Goal: Task Accomplishment & Management: Use online tool/utility

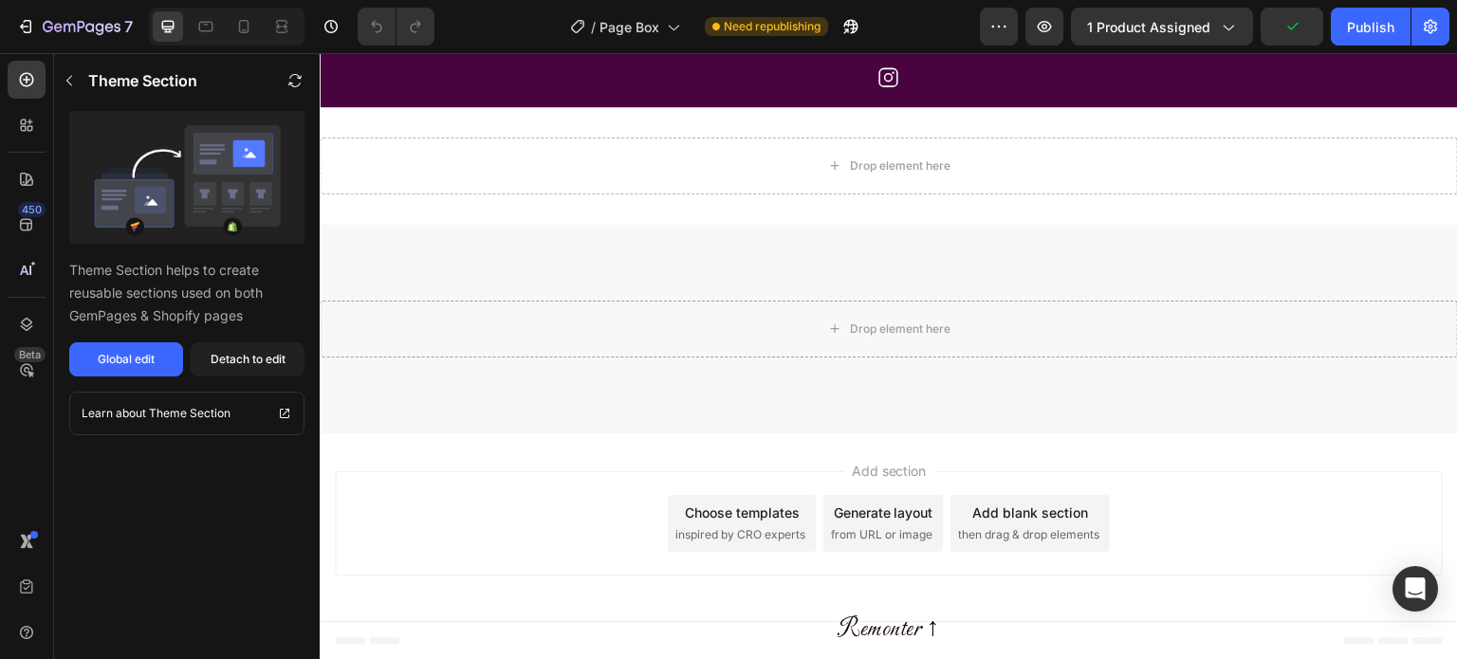
scroll to position [5091, 0]
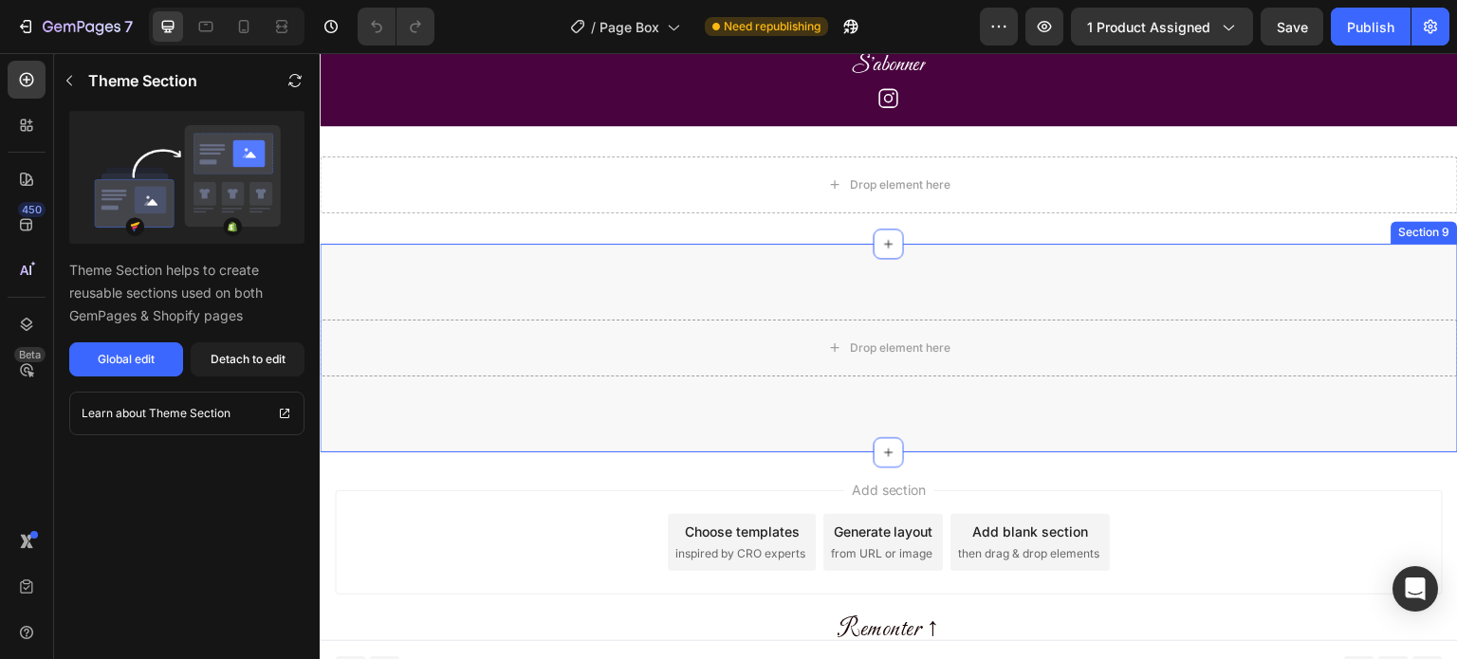
click at [1058, 244] on div "Drop element here Section 9" at bounding box center [889, 348] width 1138 height 209
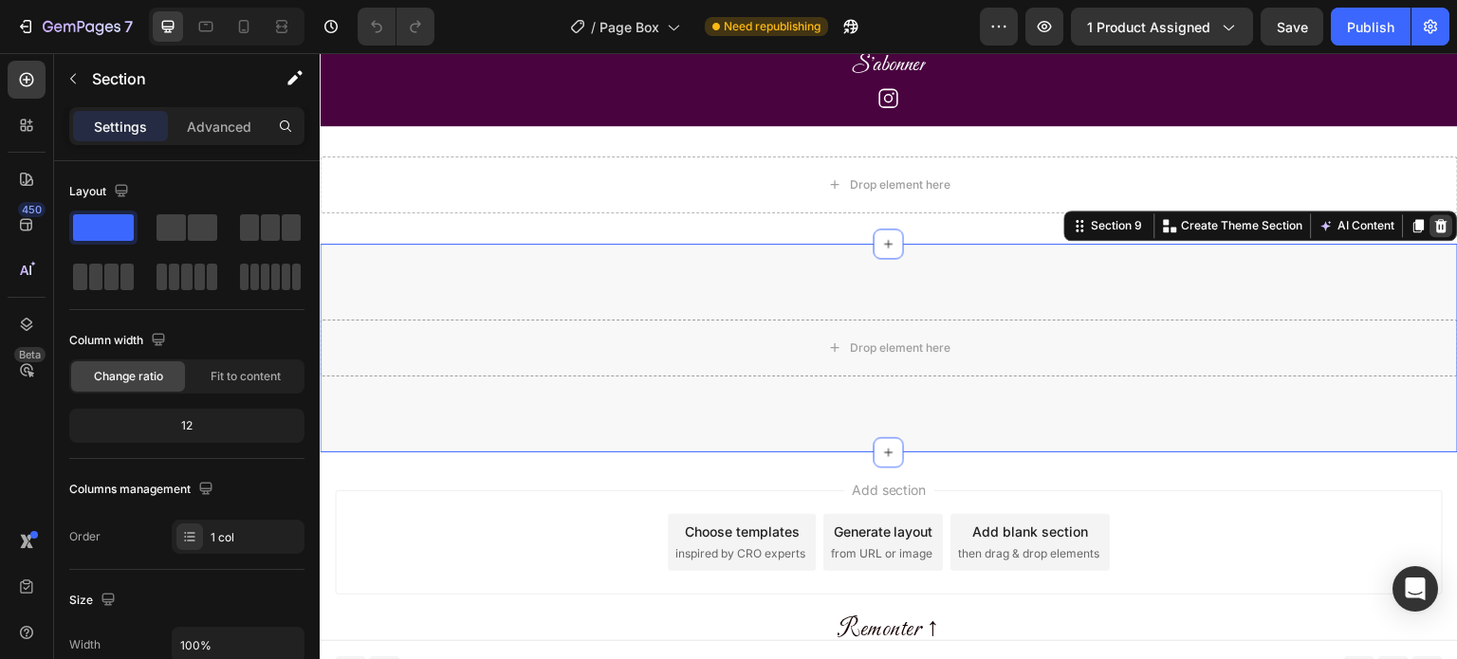
click at [1447, 218] on icon at bounding box center [1442, 224] width 12 height 13
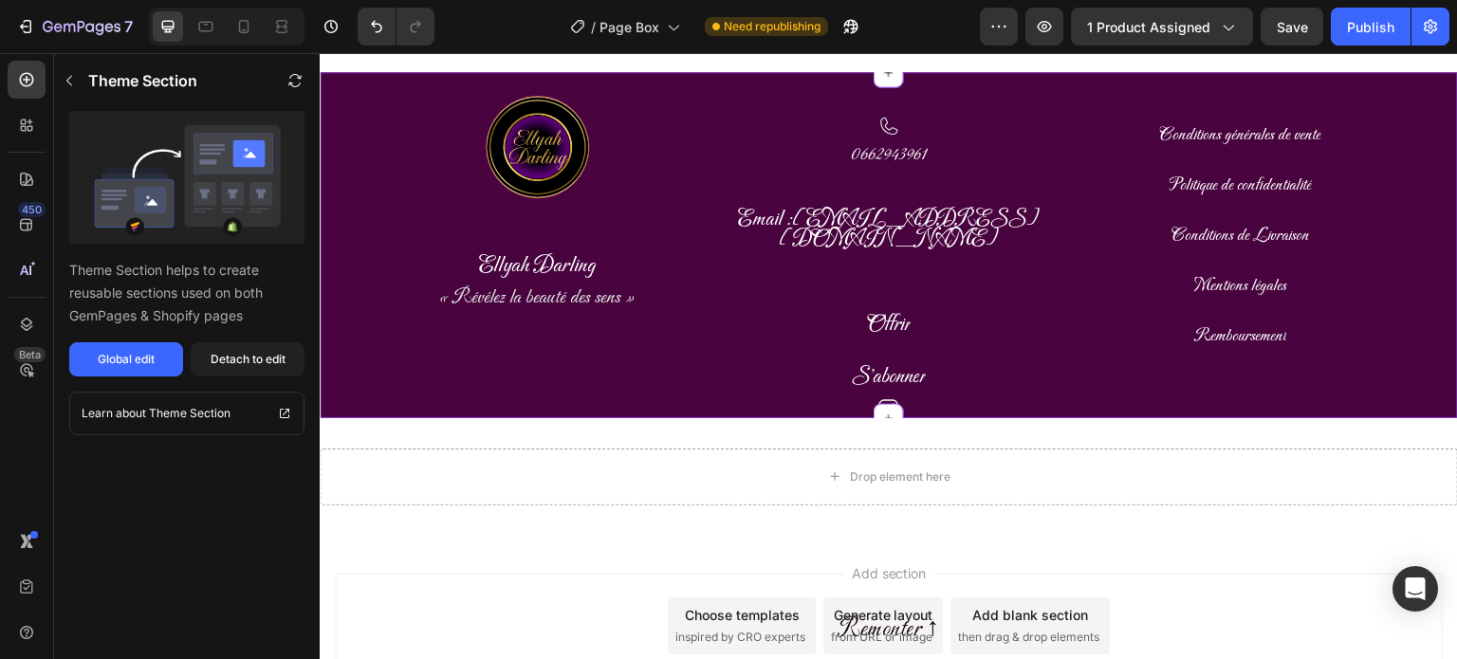
scroll to position [4955, 0]
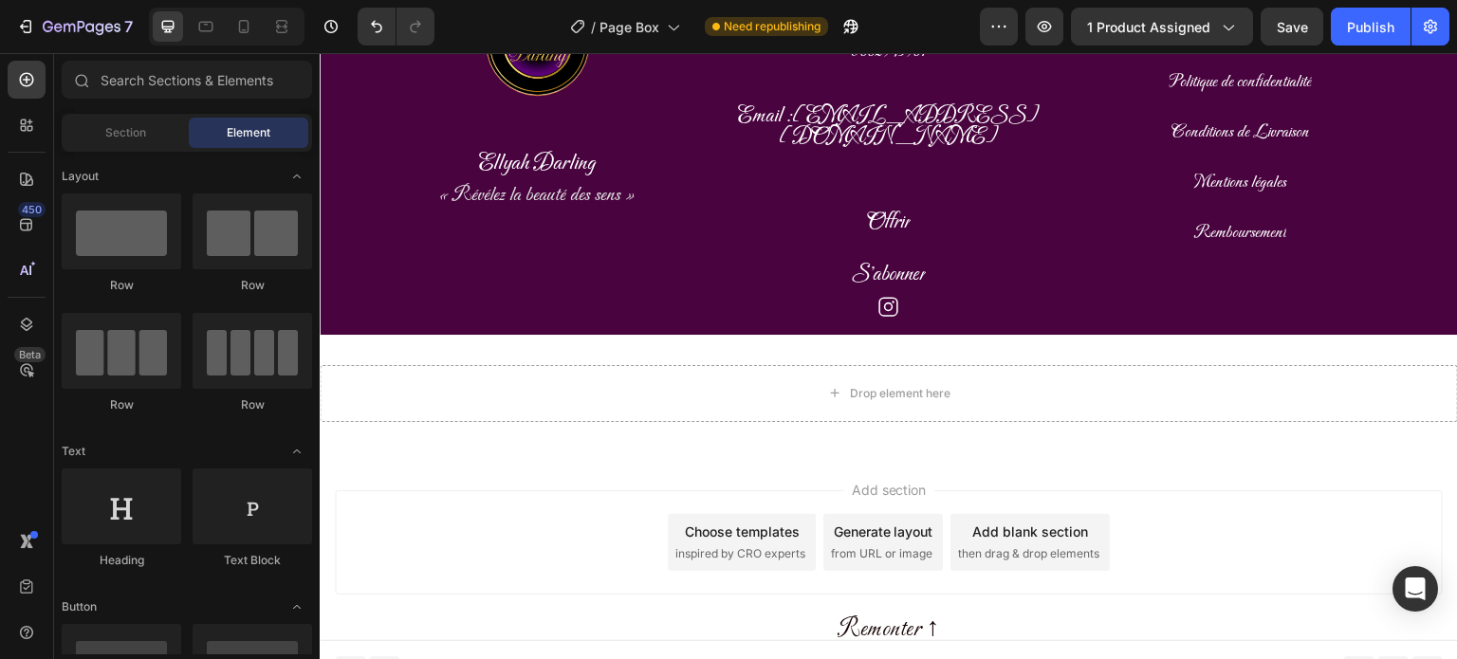
click at [1320, 389] on div "Drop element here" at bounding box center [889, 393] width 1138 height 57
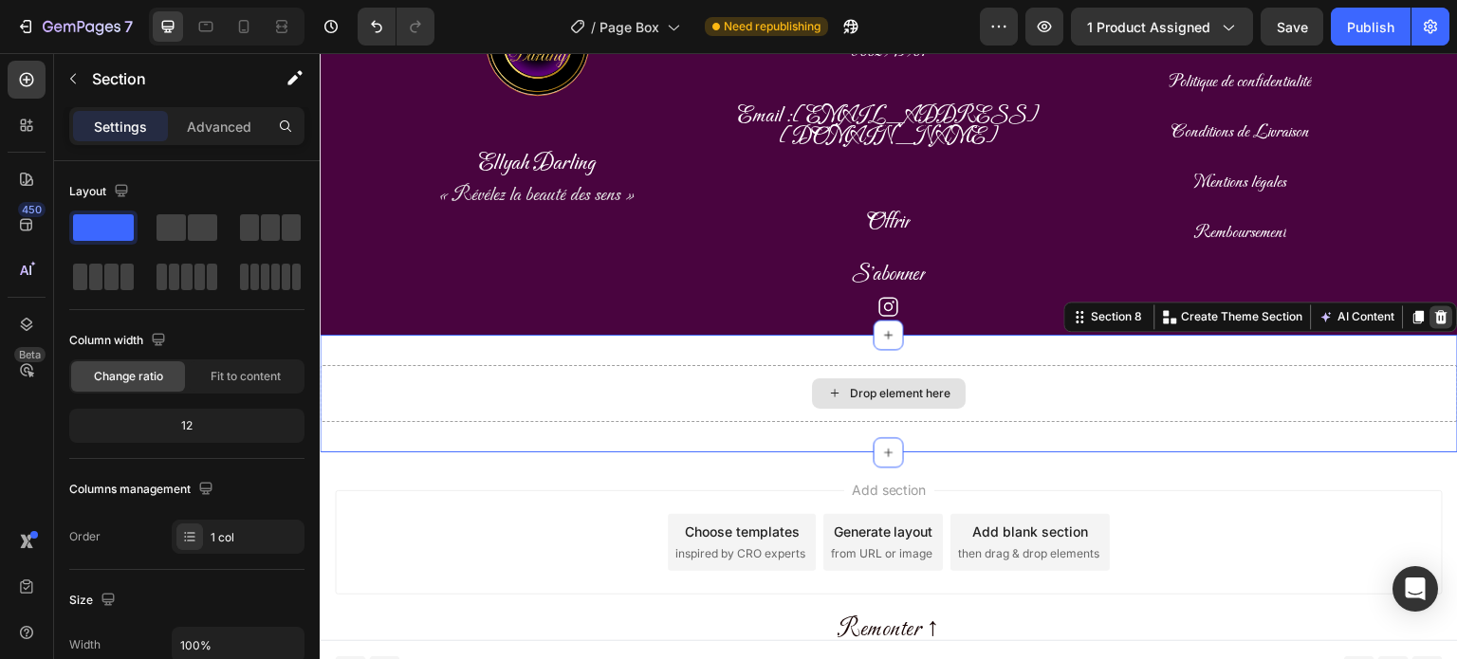
click at [1447, 309] on icon at bounding box center [1441, 316] width 15 height 15
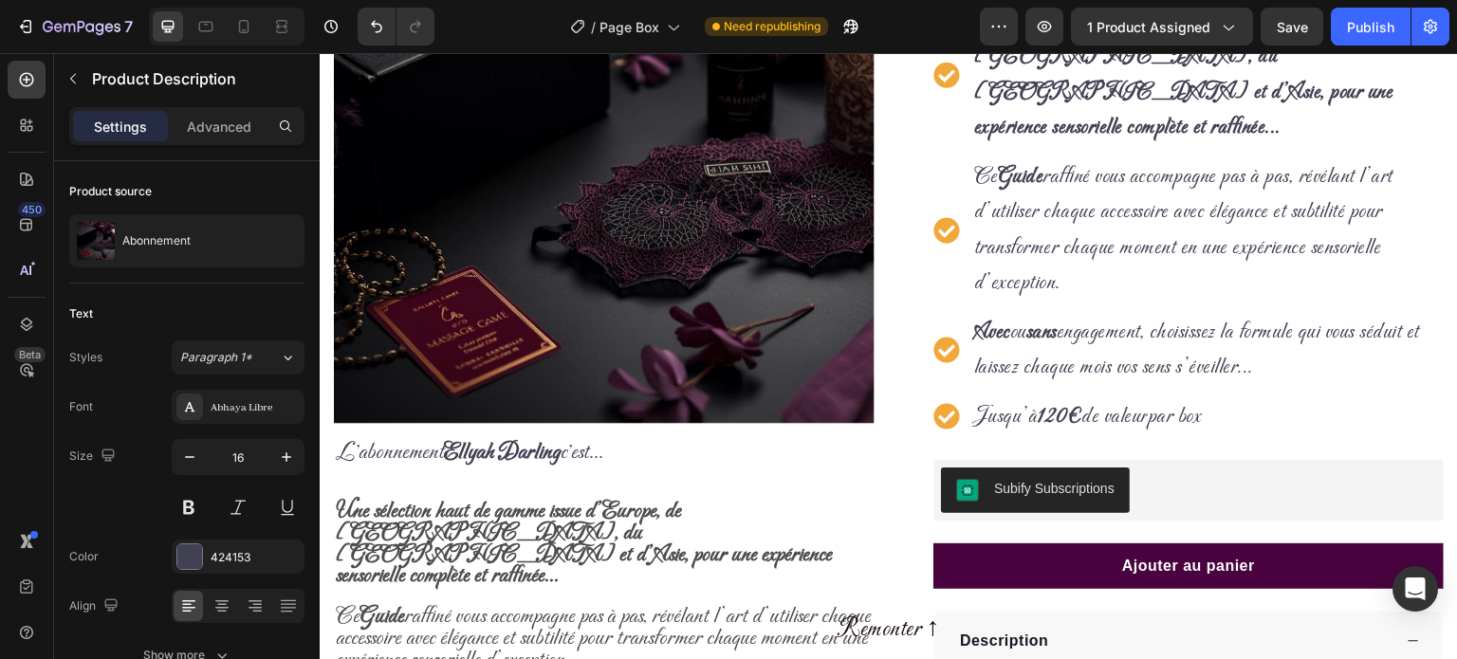
scroll to position [0, 0]
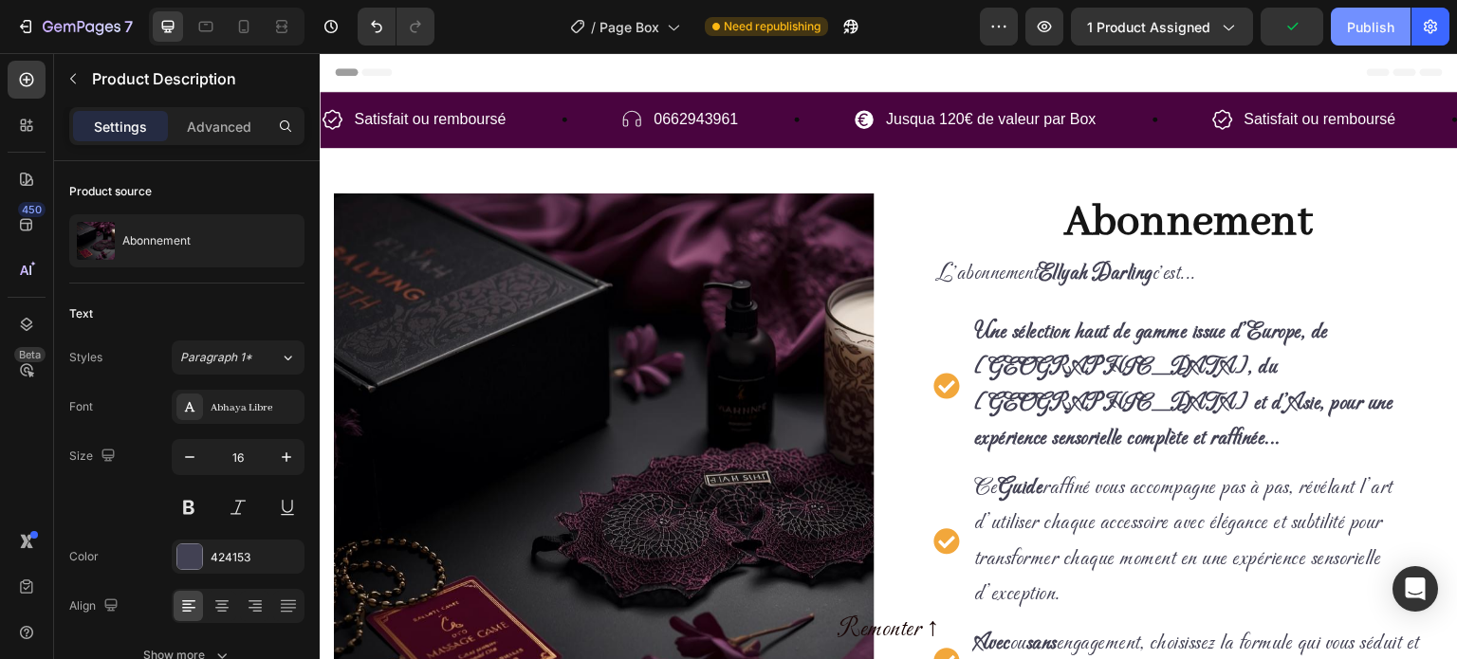
click at [1371, 29] on div "Publish" at bounding box center [1370, 27] width 47 height 20
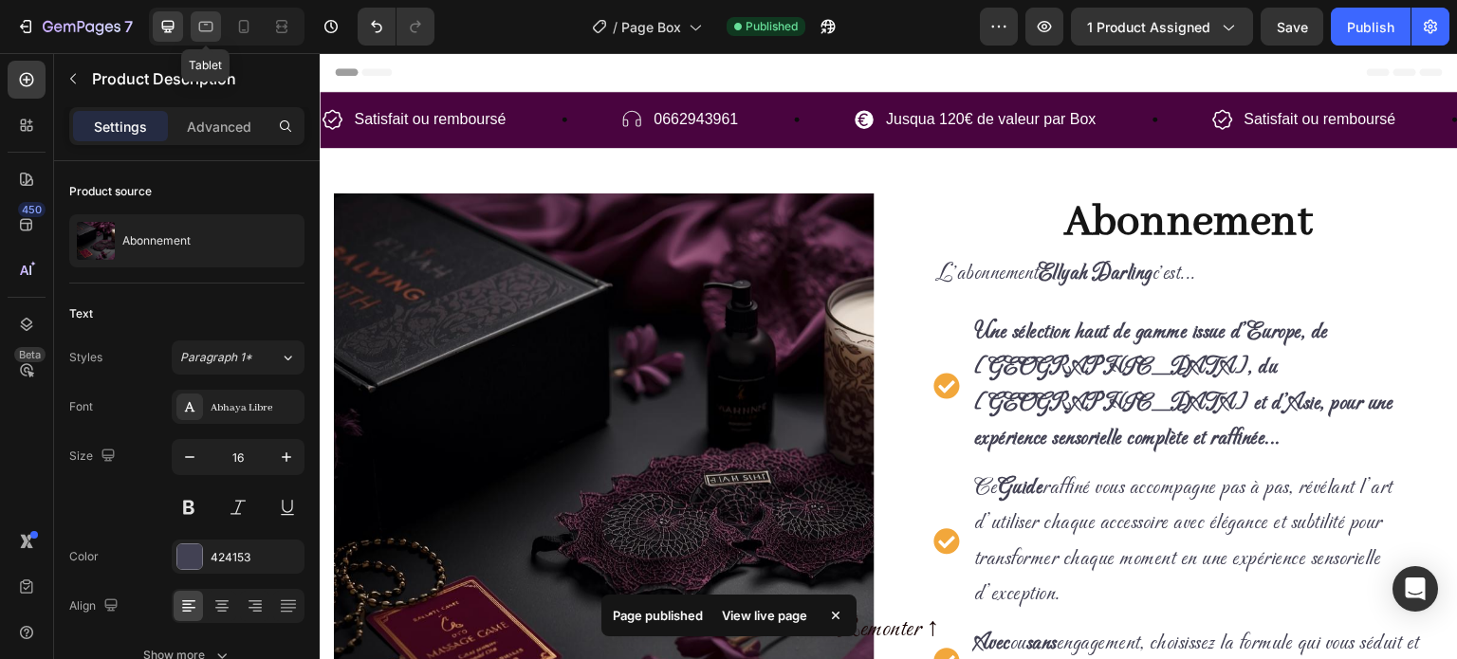
click at [203, 36] on div at bounding box center [206, 26] width 30 height 30
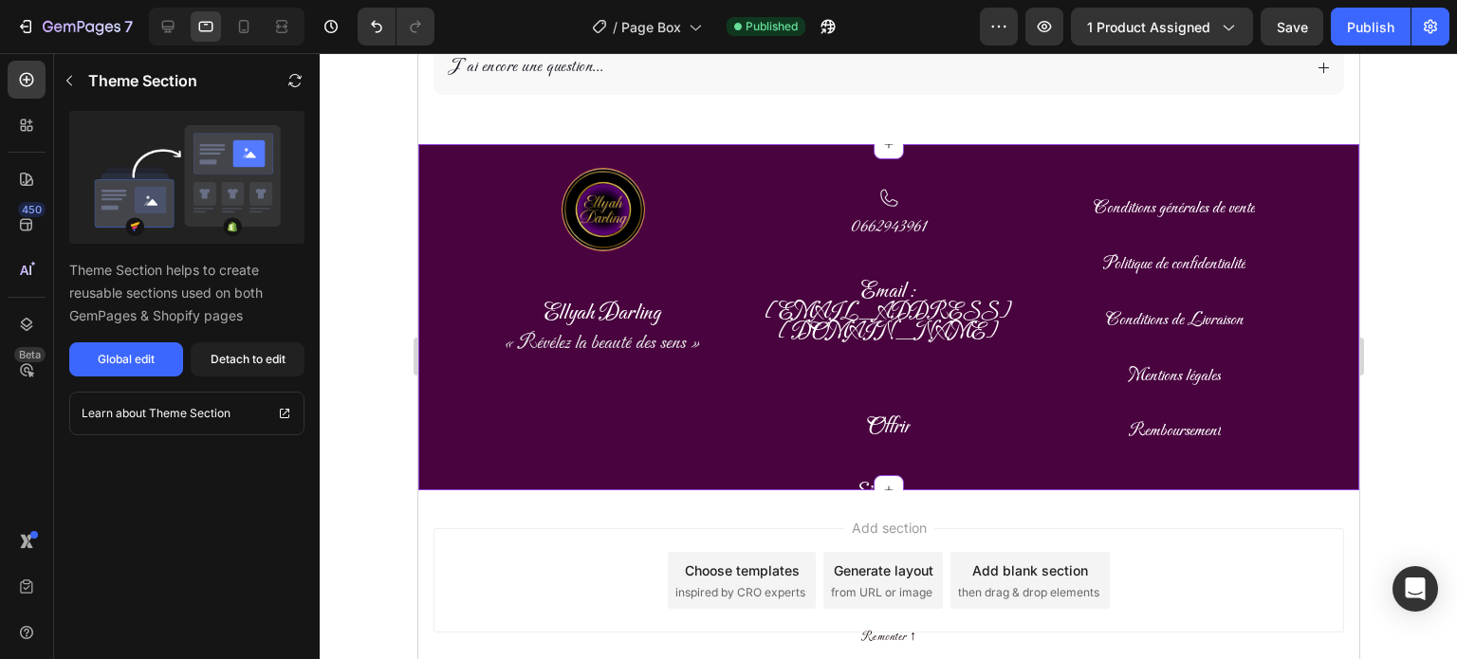
scroll to position [6010, 0]
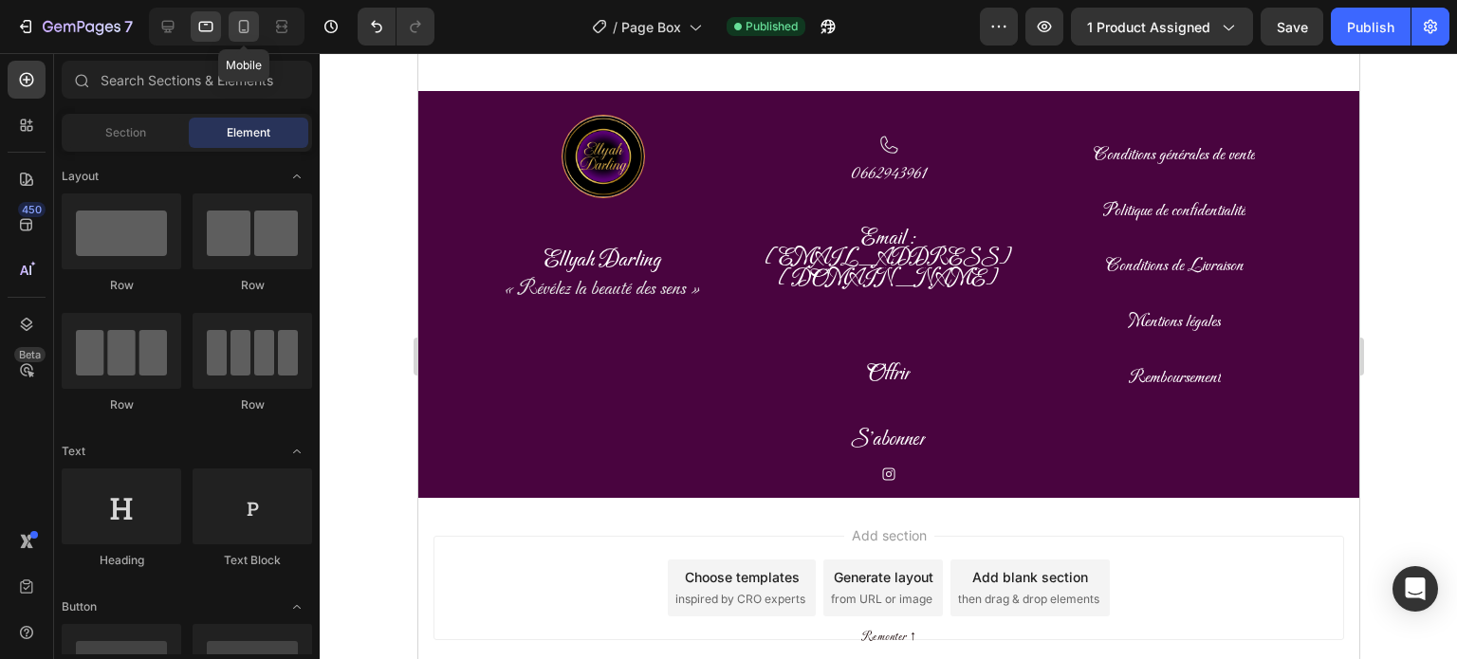
click at [245, 34] on icon at bounding box center [243, 26] width 19 height 19
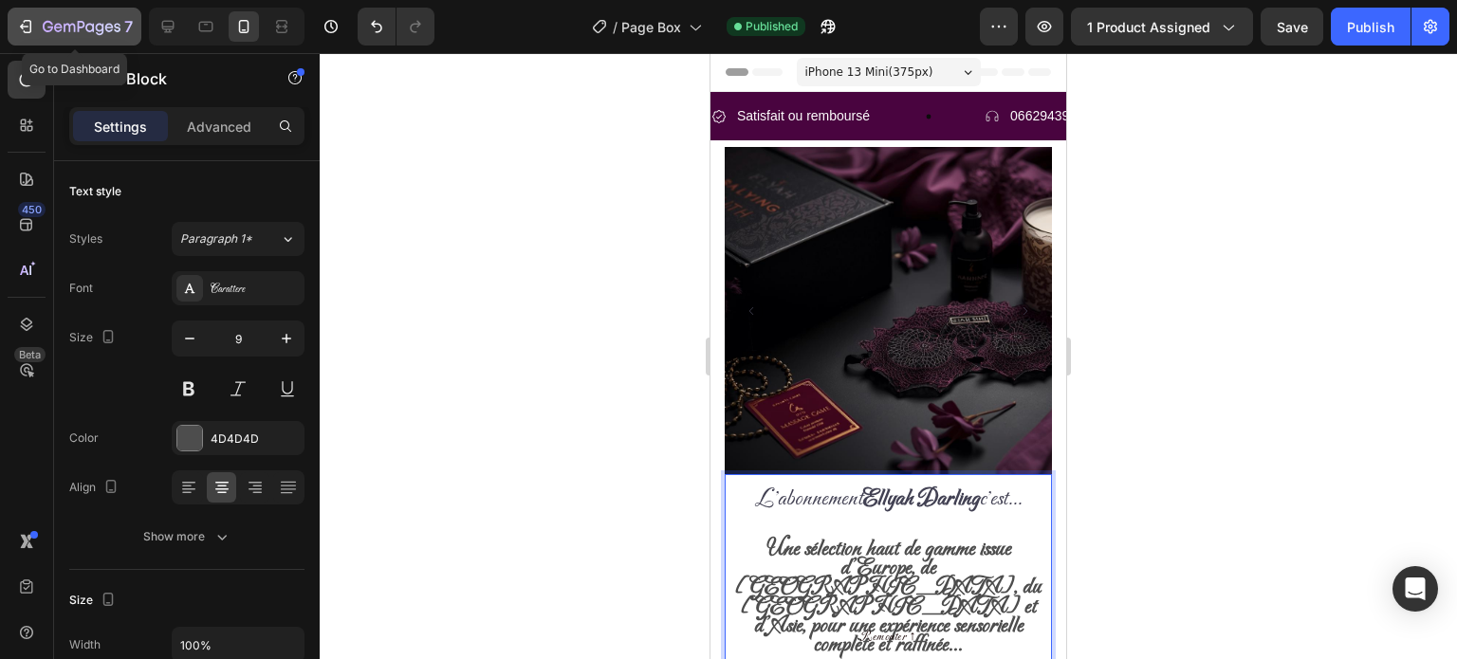
click at [94, 33] on icon "button" at bounding box center [82, 28] width 78 height 16
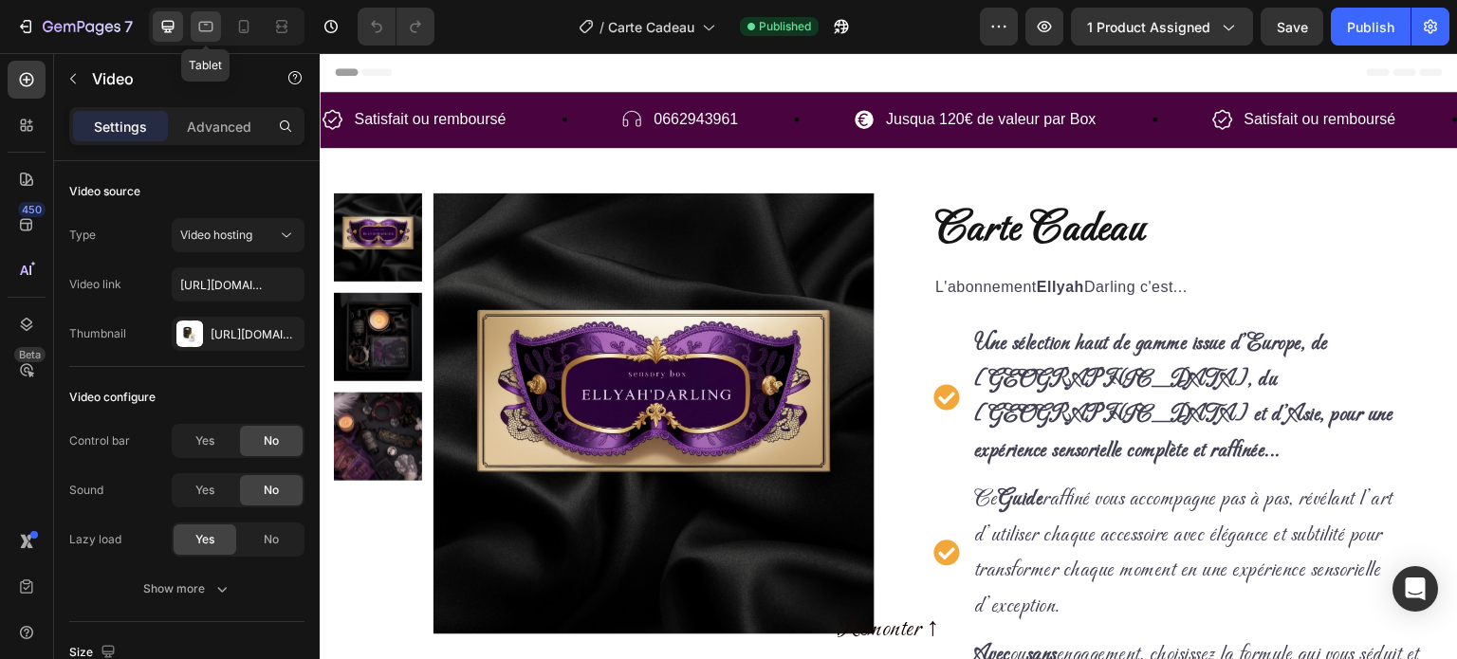
click at [213, 30] on icon at bounding box center [205, 26] width 19 height 19
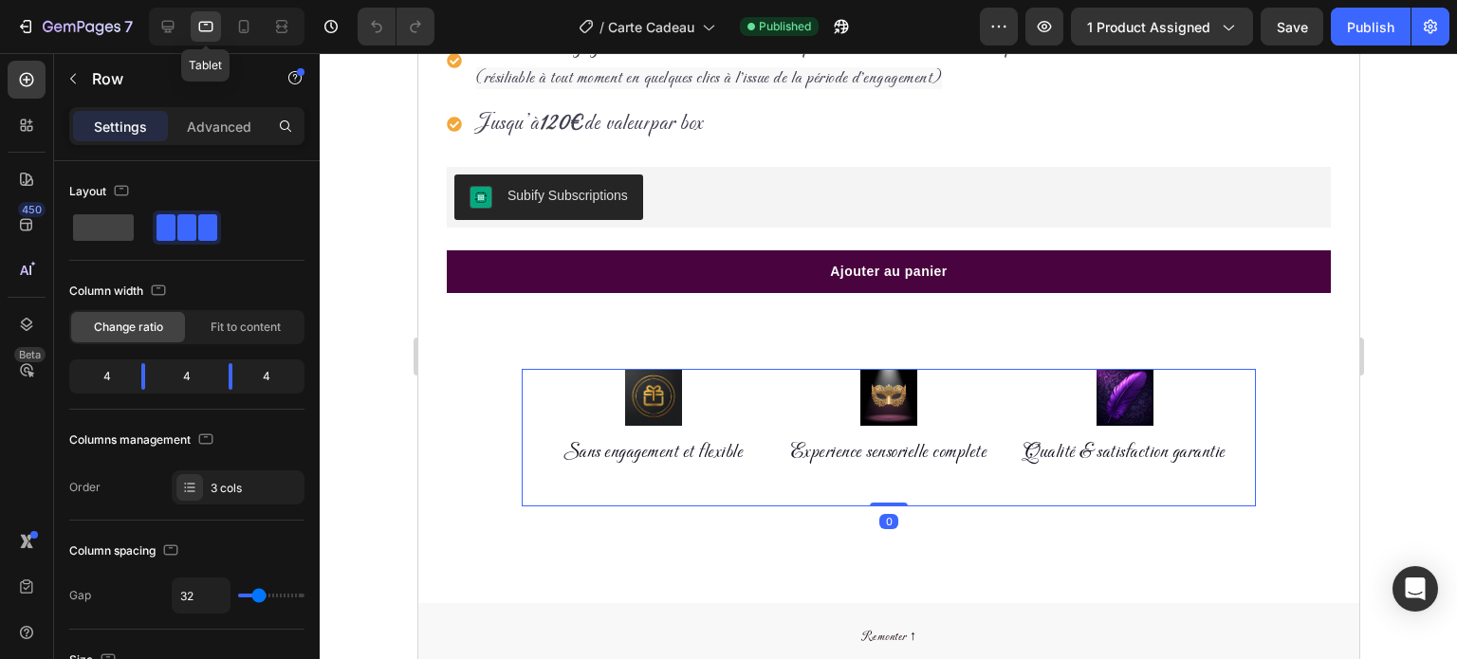
scroll to position [1383, 0]
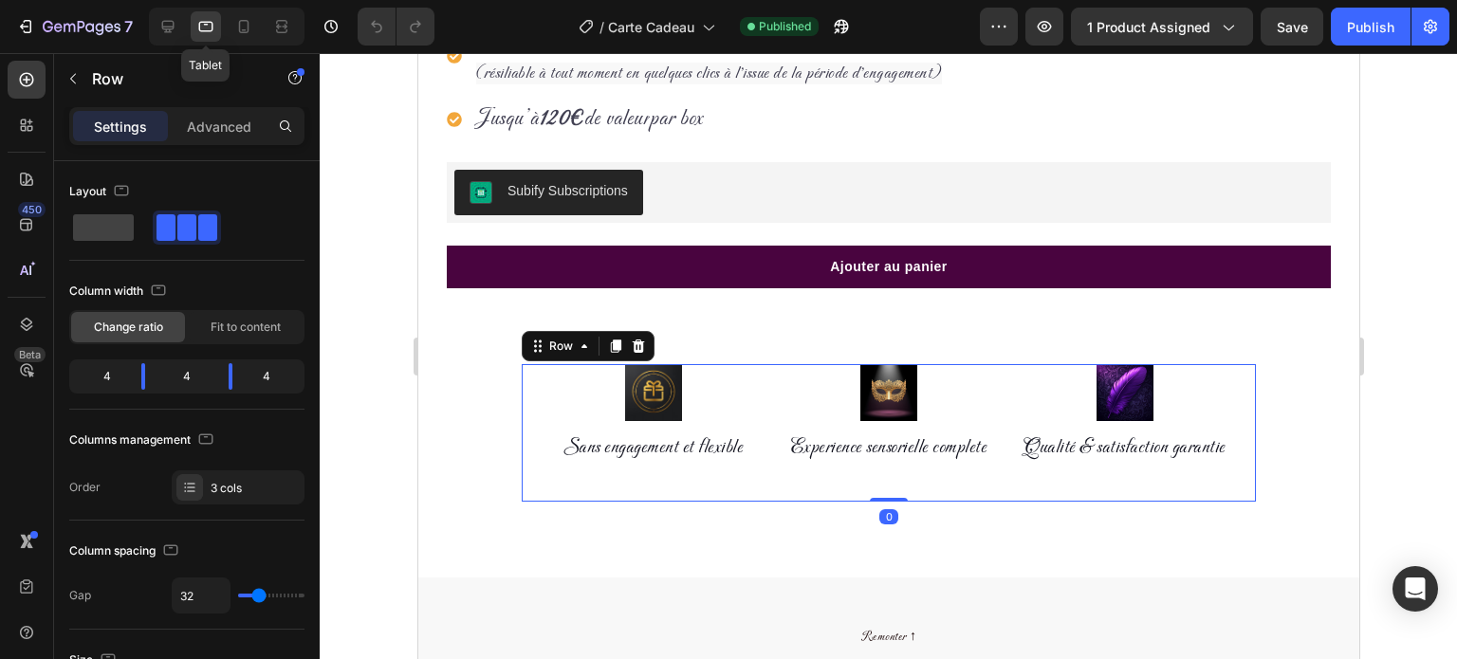
click at [1240, 197] on div "Subify Subscriptions" at bounding box center [887, 193] width 869 height 46
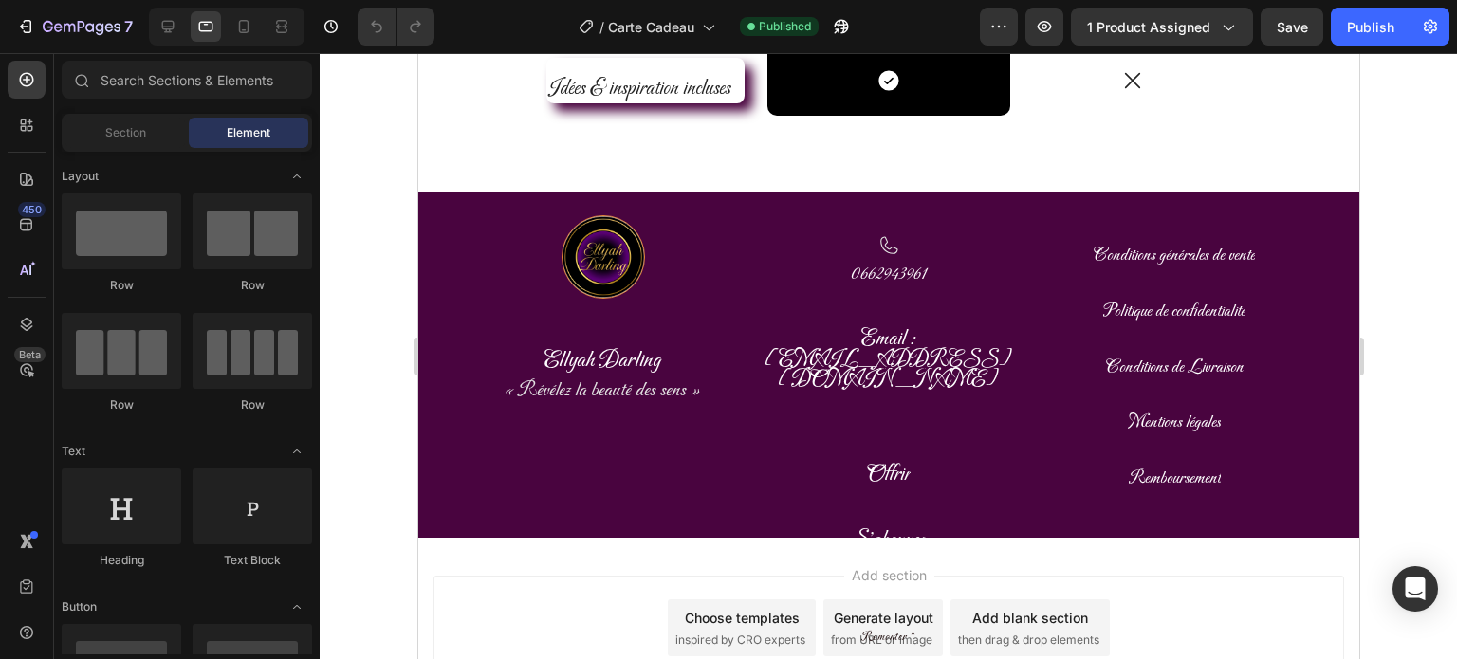
scroll to position [4477, 0]
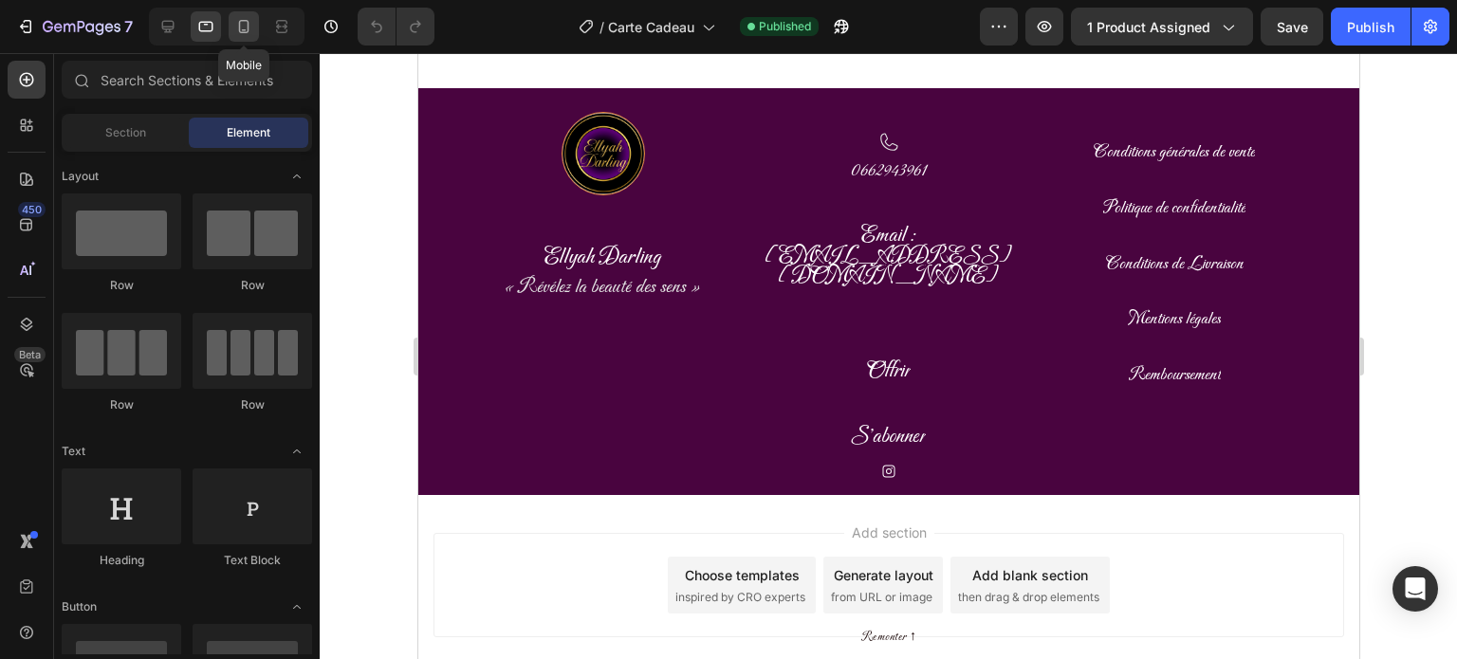
click at [241, 27] on icon at bounding box center [243, 26] width 19 height 19
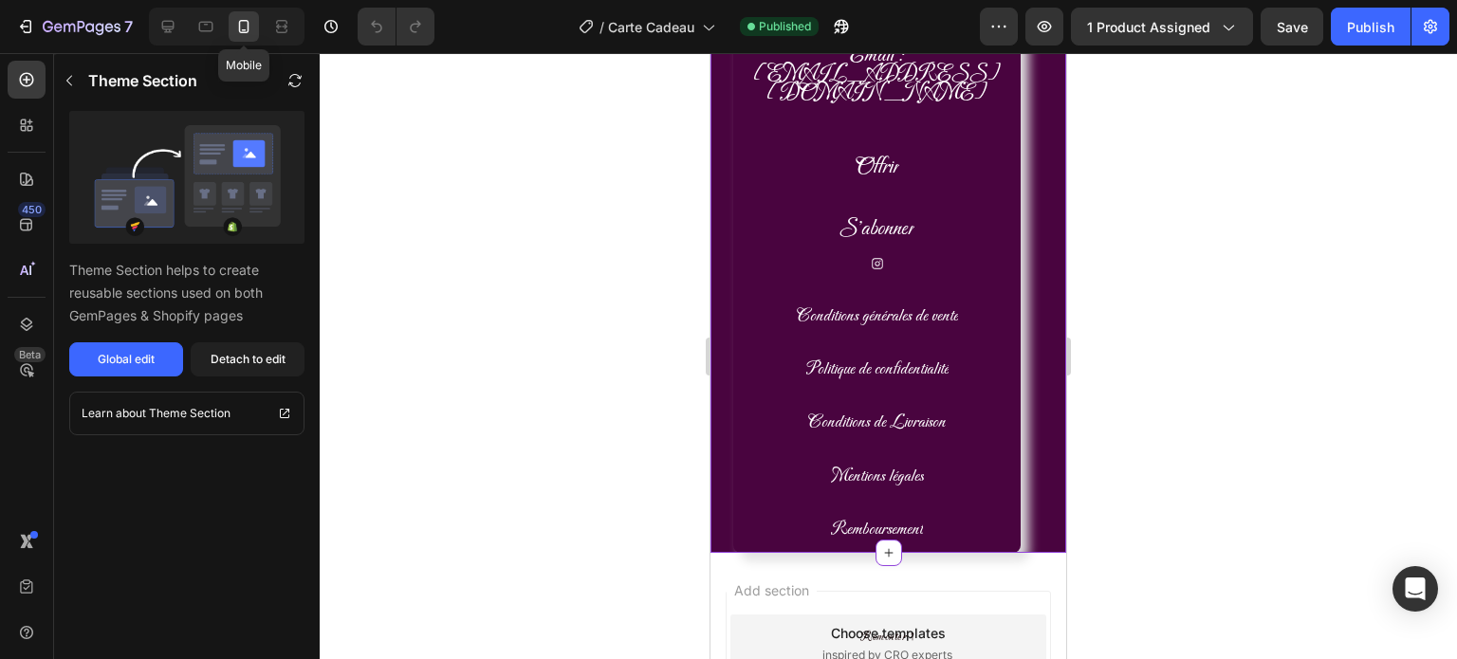
scroll to position [4122, 0]
